Goal: Task Accomplishment & Management: Manage account settings

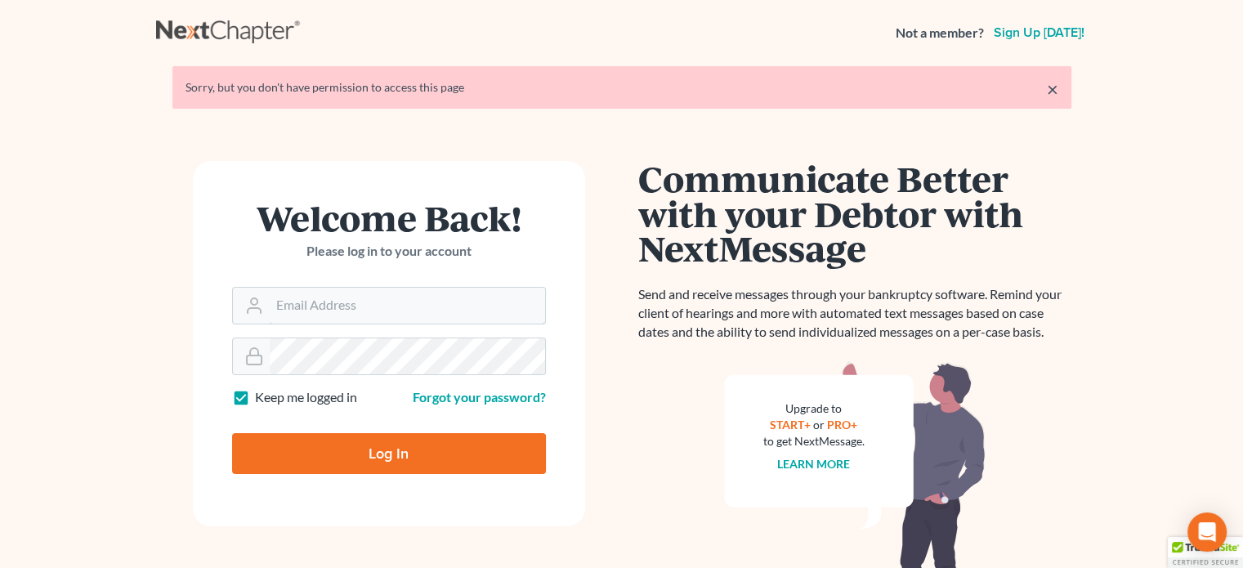
type input "[PERSON_NAME][EMAIL_ADDRESS][DOMAIN_NAME]"
click at [373, 460] on input "Log In" at bounding box center [389, 453] width 314 height 41
type input "Thinking..."
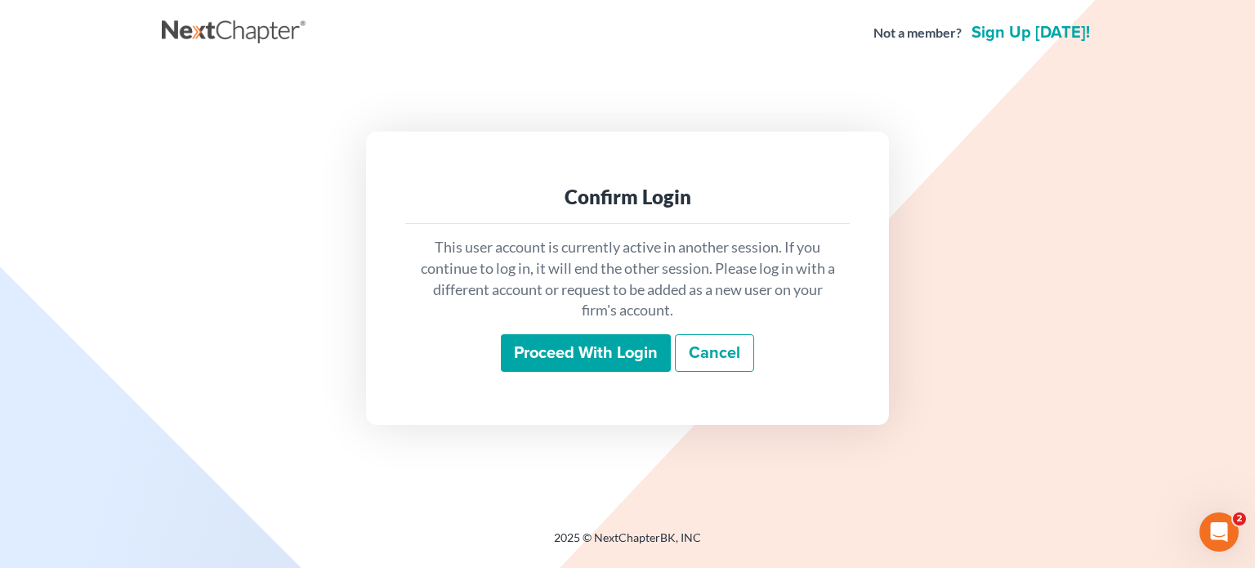
click at [607, 343] on input "Proceed with login" at bounding box center [586, 353] width 170 height 38
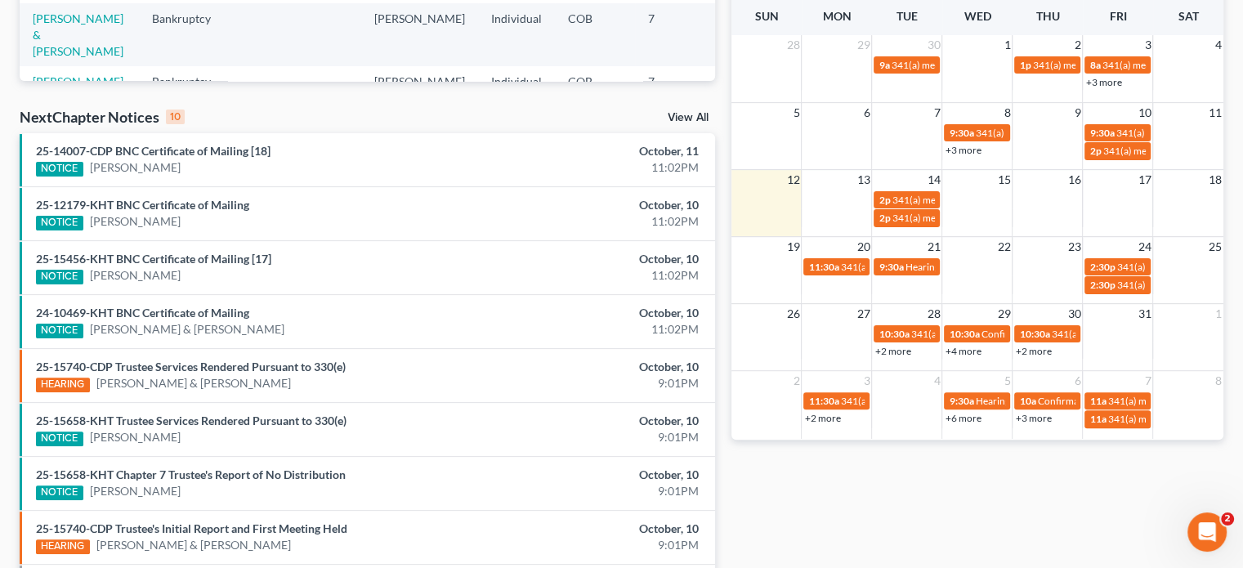
scroll to position [438, 0]
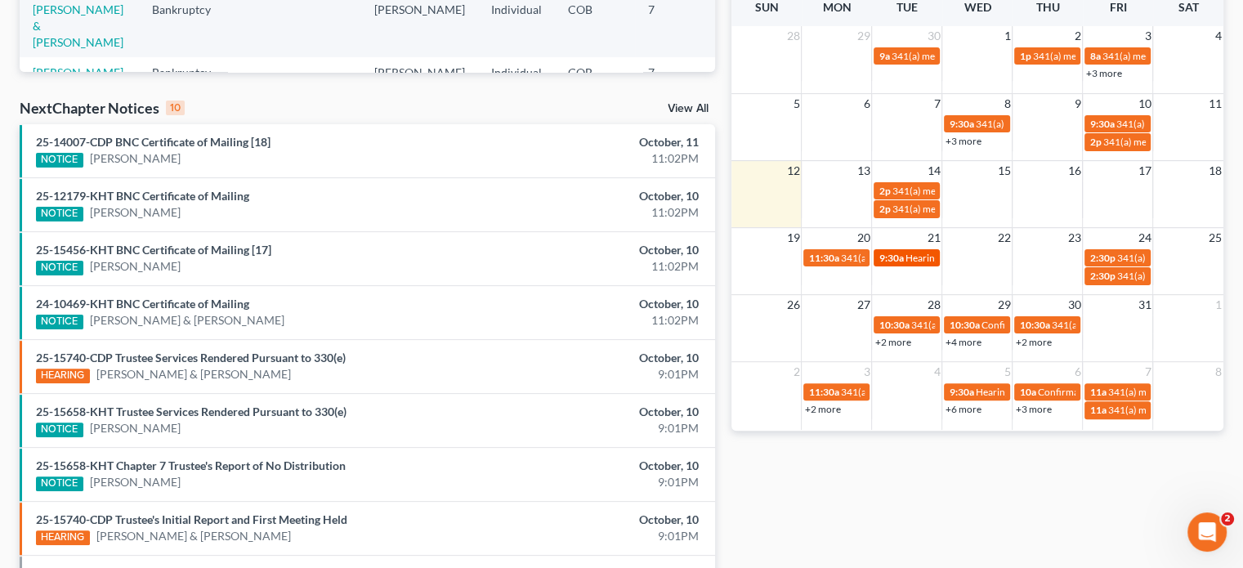
click at [903, 261] on div "9:30a Hearing for Shannon Faltak" at bounding box center [907, 258] width 56 height 12
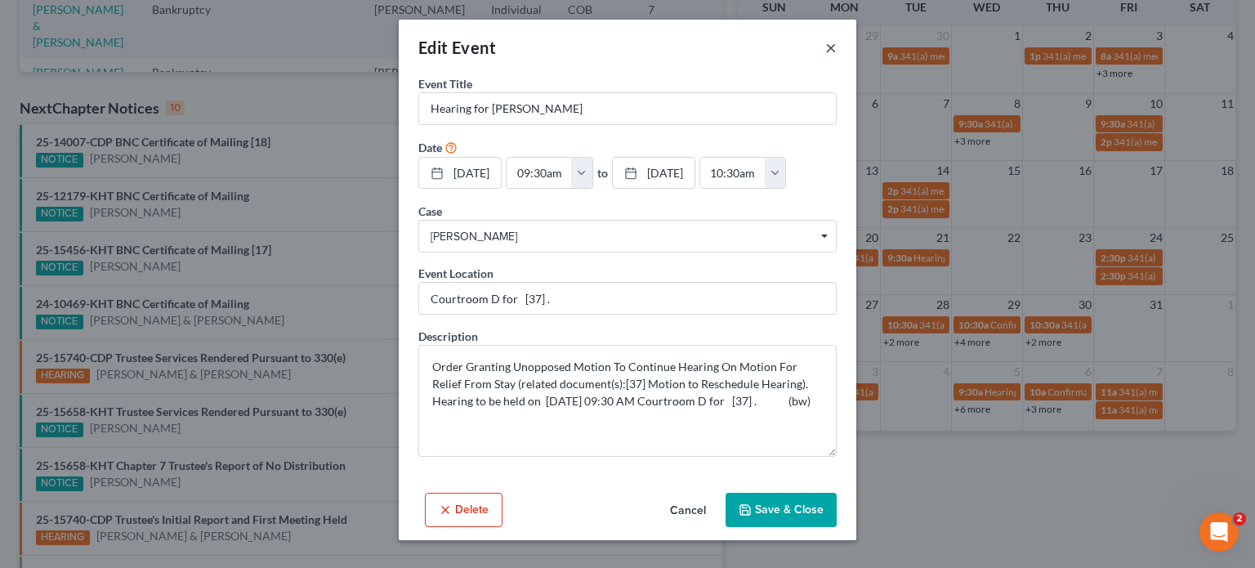
click at [830, 48] on button "×" at bounding box center [830, 48] width 11 height 20
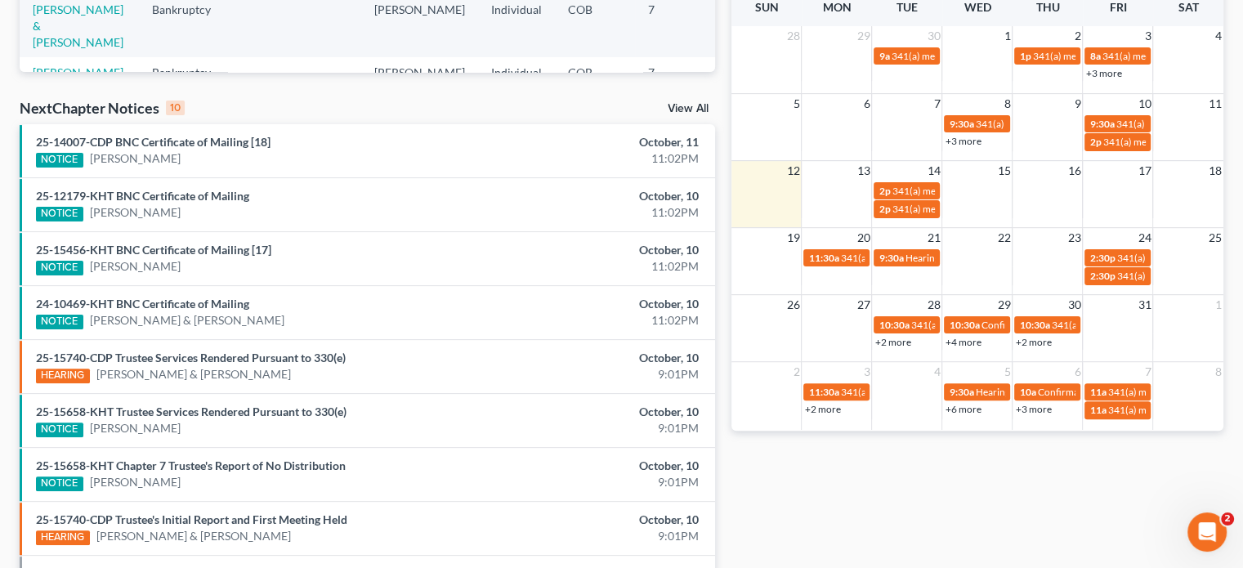
click at [886, 346] on link "+2 more" at bounding box center [892, 342] width 36 height 12
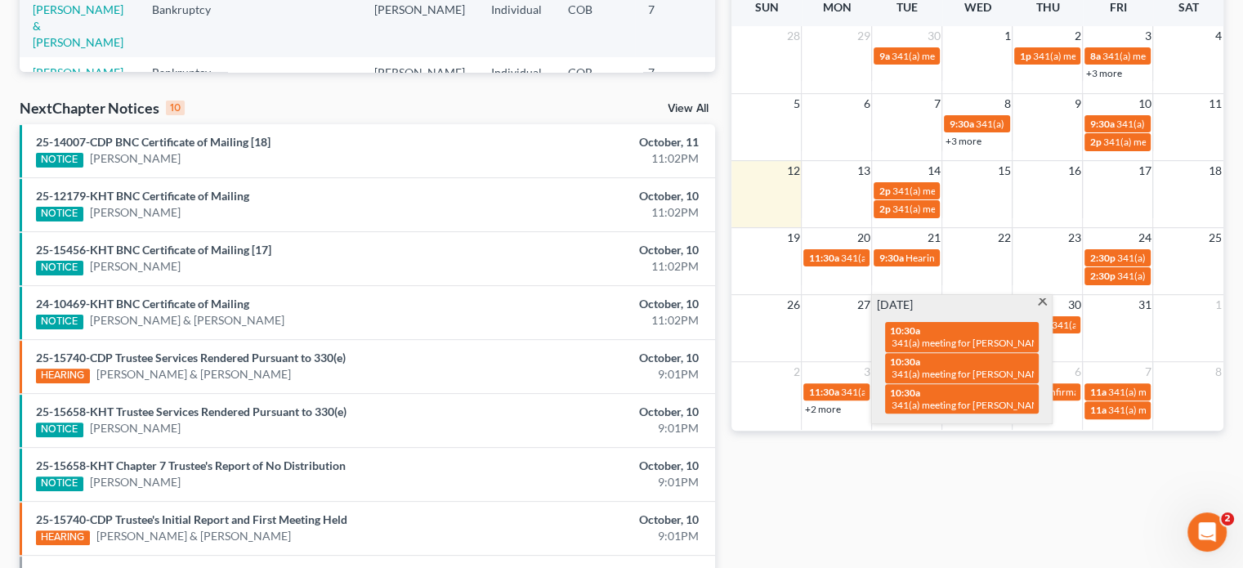
click at [1042, 303] on span at bounding box center [1042, 303] width 12 height 11
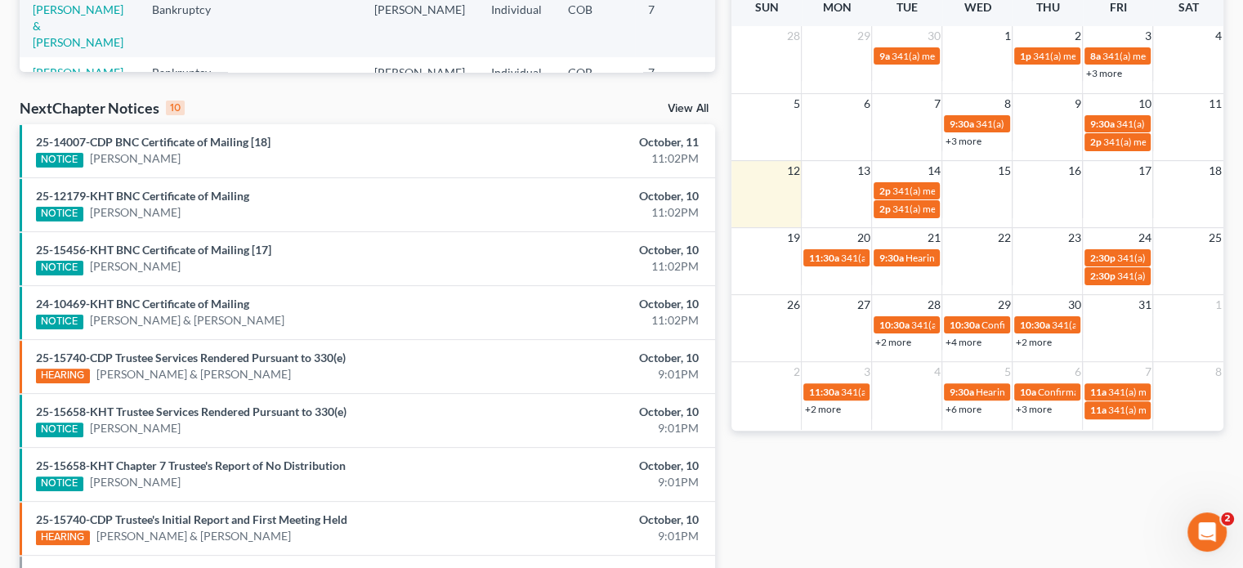
click at [980, 342] on link "+4 more" at bounding box center [963, 342] width 36 height 12
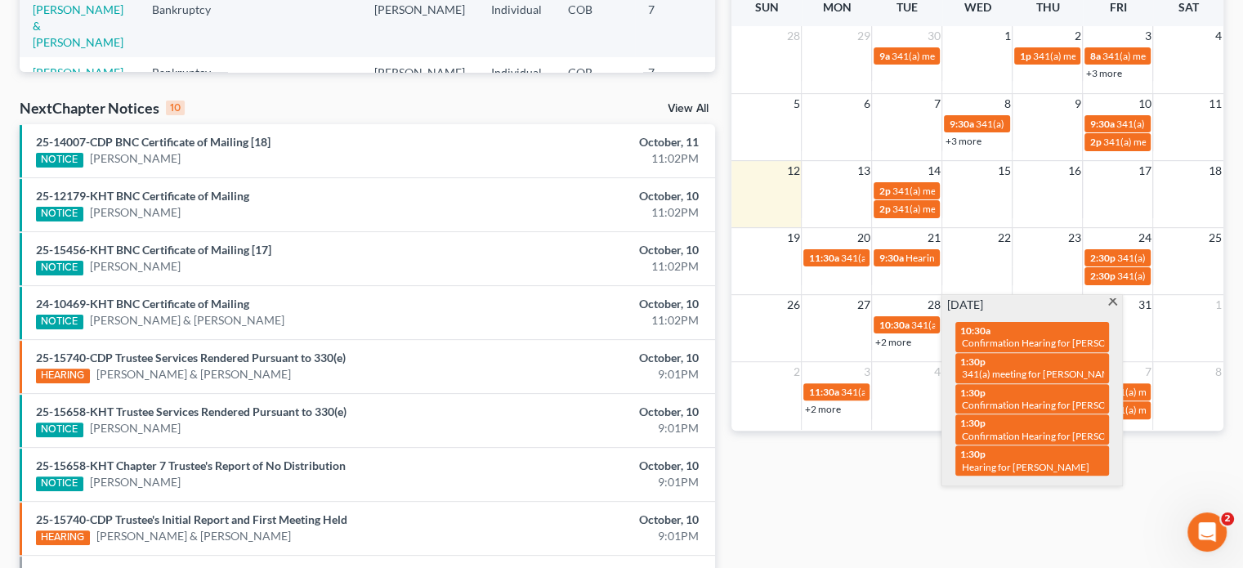
click at [1111, 301] on span at bounding box center [1113, 303] width 12 height 11
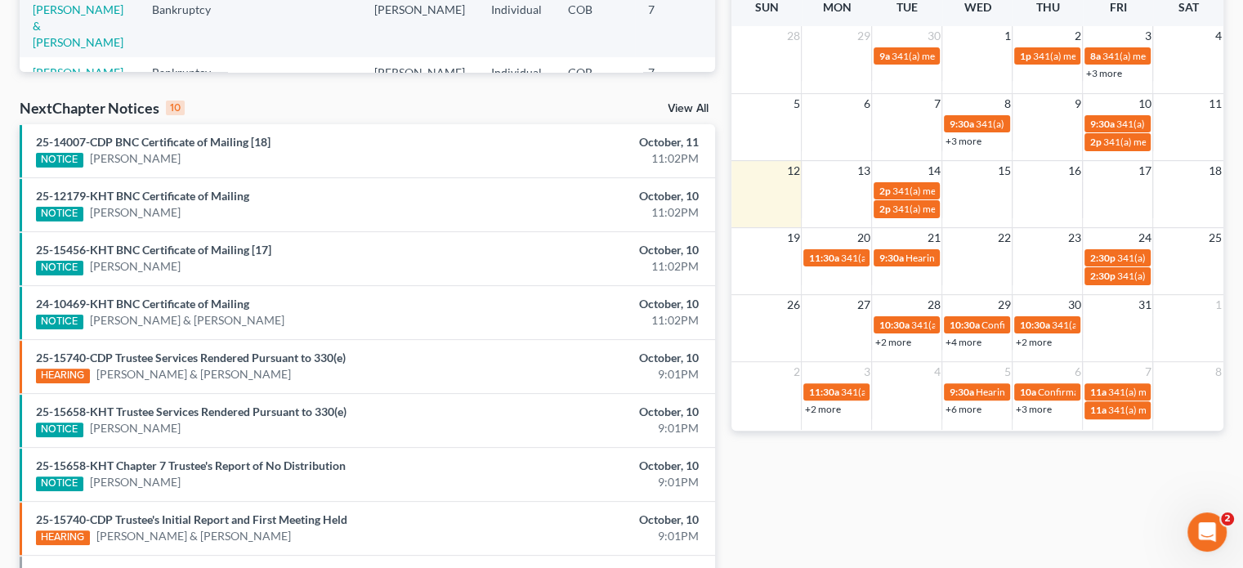
click at [1033, 343] on link "+2 more" at bounding box center [1033, 342] width 36 height 12
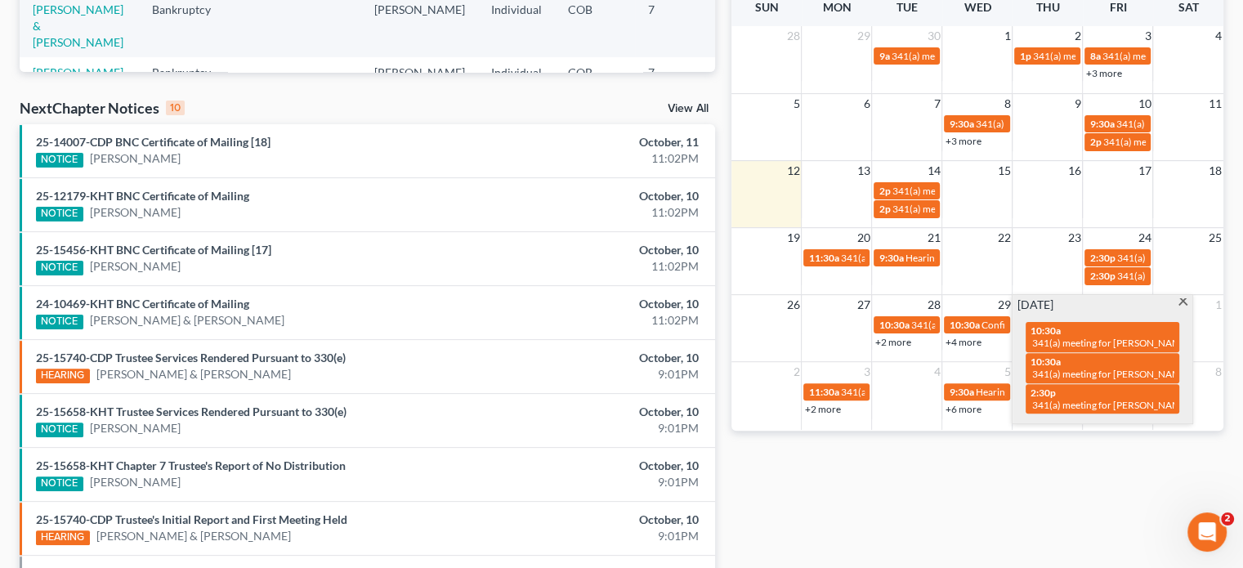
click at [1183, 304] on span at bounding box center [1183, 303] width 12 height 11
